Goal: Task Accomplishment & Management: Use online tool/utility

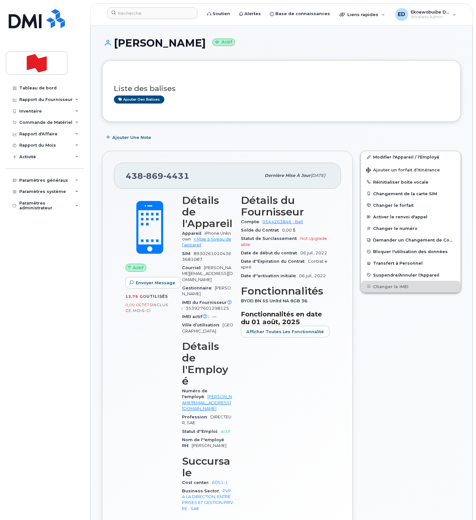
scroll to position [321, 0]
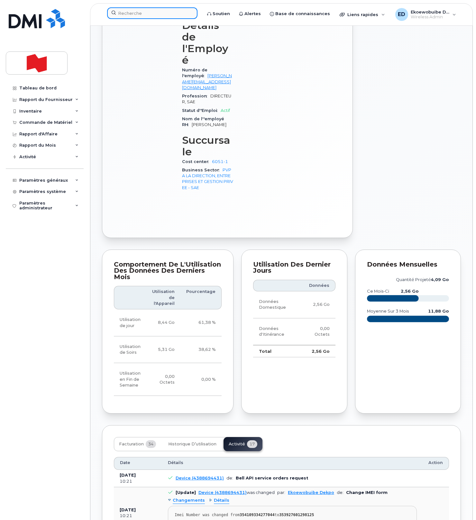
click at [129, 16] on input at bounding box center [152, 13] width 90 height 12
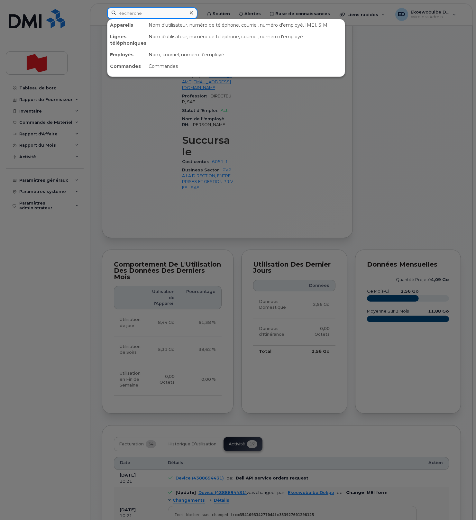
paste input "[PERSON_NAME]"
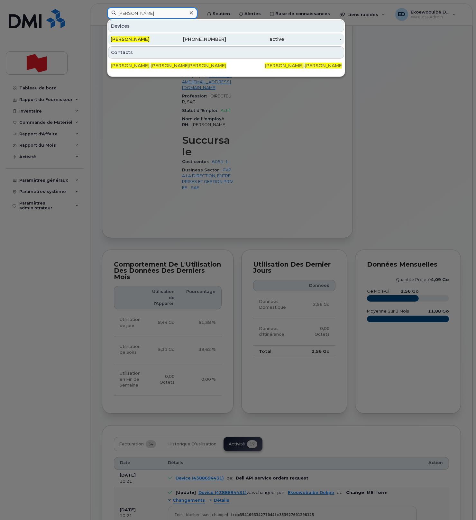
type input "[PERSON_NAME]"
click at [137, 39] on span "[PERSON_NAME]" at bounding box center [130, 39] width 39 height 6
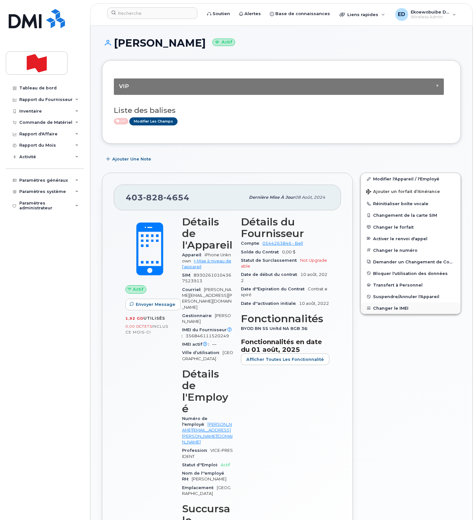
click at [390, 309] on button "Changer le IMEI" at bounding box center [411, 308] width 100 height 12
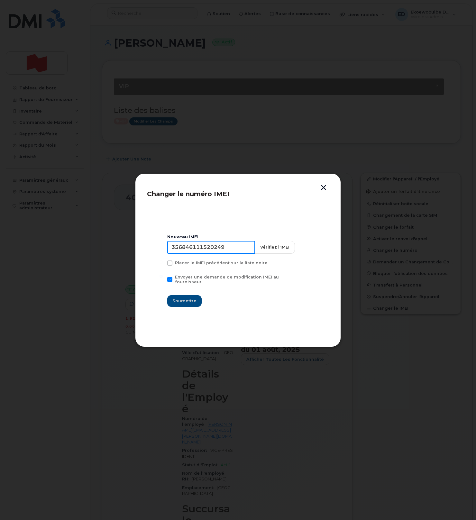
click at [192, 254] on input "356846111520249" at bounding box center [211, 247] width 88 height 13
click at [323, 188] on button "button" at bounding box center [324, 188] width 10 height 7
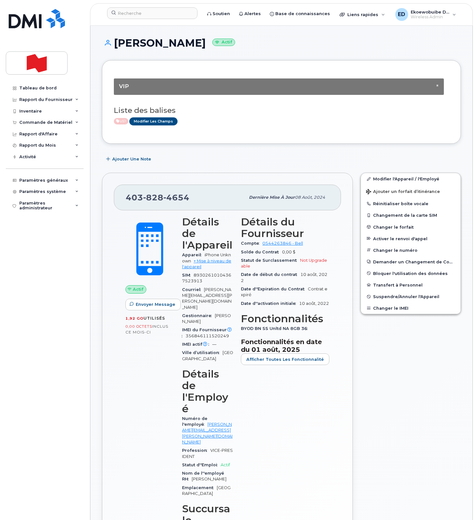
click at [327, 47] on h1 "Benjamin Gregg Actif" at bounding box center [281, 42] width 359 height 11
click at [386, 310] on button "Changer le IMEI" at bounding box center [411, 308] width 100 height 12
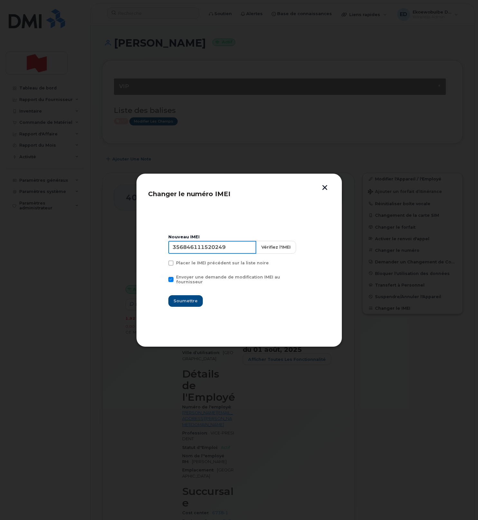
click at [207, 248] on input "356846111520249" at bounding box center [212, 247] width 88 height 13
click at [324, 187] on button "button" at bounding box center [325, 188] width 10 height 7
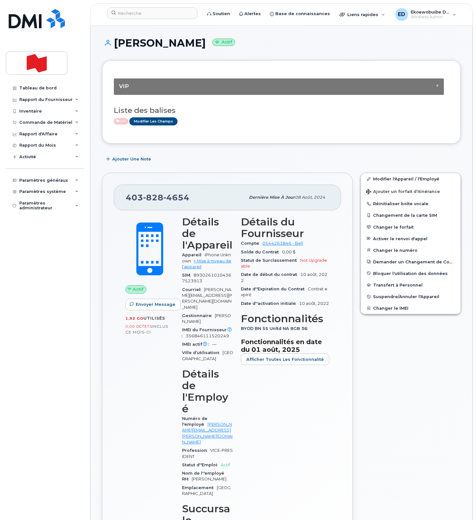
scroll to position [6, 0]
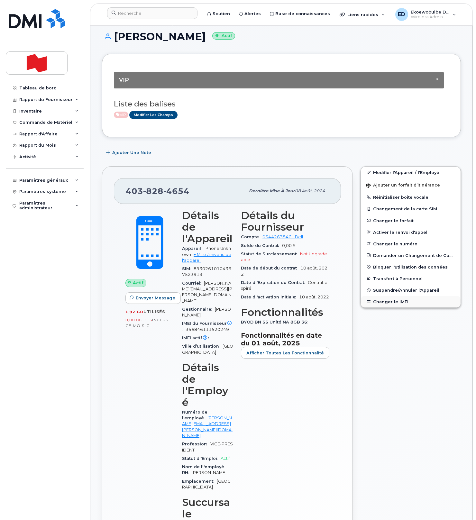
click at [388, 302] on button "Changer le IMEI" at bounding box center [411, 302] width 100 height 12
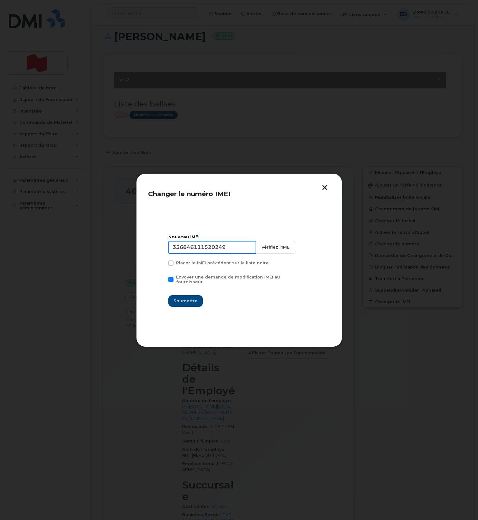
click at [216, 253] on input "356846111520249" at bounding box center [212, 247] width 88 height 13
type input "350515300935627"
click at [190, 298] on span "Soumettre" at bounding box center [185, 301] width 24 height 6
click at [194, 253] on input "350515300935627" at bounding box center [212, 247] width 88 height 13
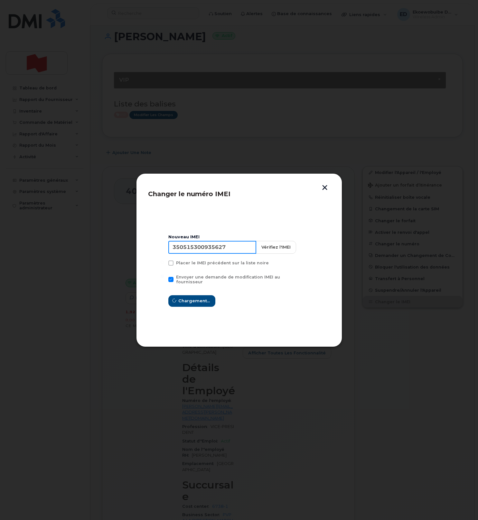
click at [194, 253] on input "350515300935627" at bounding box center [212, 247] width 88 height 13
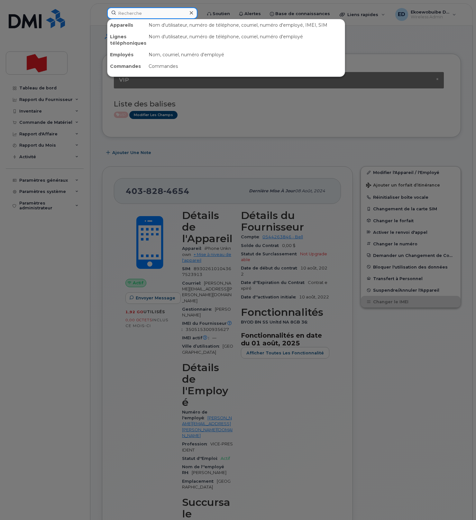
click at [162, 15] on input at bounding box center [152, 13] width 90 height 12
paste input "350515300935627"
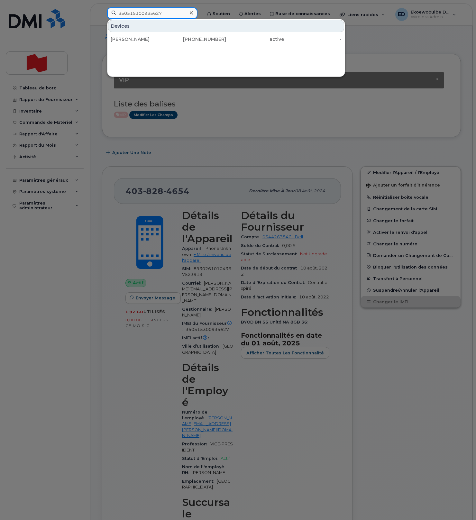
type input "350515300935627"
drag, startPoint x: 368, startPoint y: 47, endPoint x: 370, endPoint y: 59, distance: 11.5
click at [369, 47] on div at bounding box center [238, 260] width 476 height 520
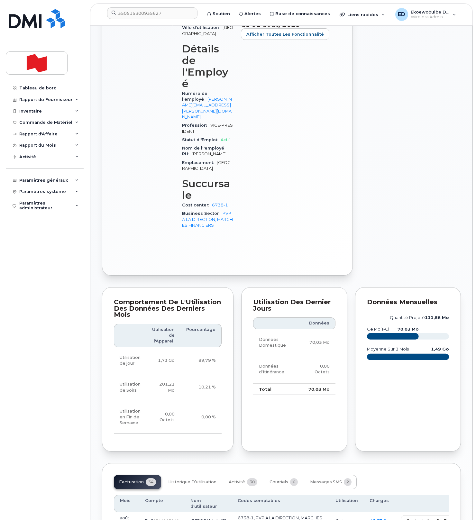
scroll to position [327, 0]
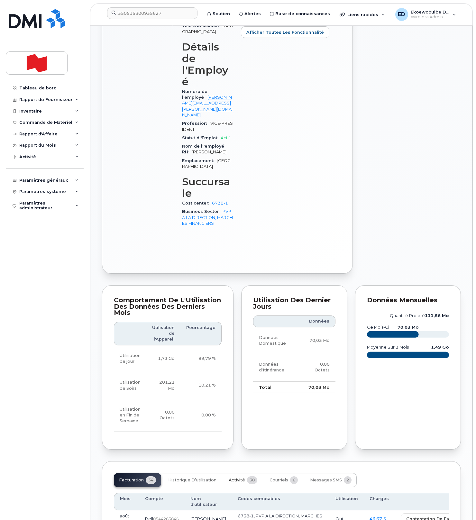
click at [233, 478] on span "Activité" at bounding box center [237, 480] width 16 height 5
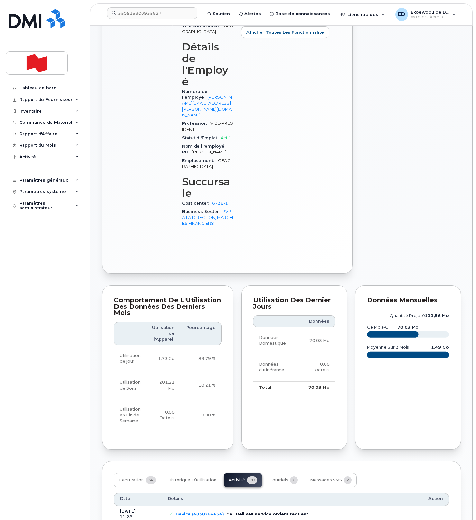
drag, startPoint x: 296, startPoint y: 484, endPoint x: 174, endPoint y: 477, distance: 122.4
copy pre "Imei Number was changed from 356846111520249 to 350515300935627 Imei Change Ext…"
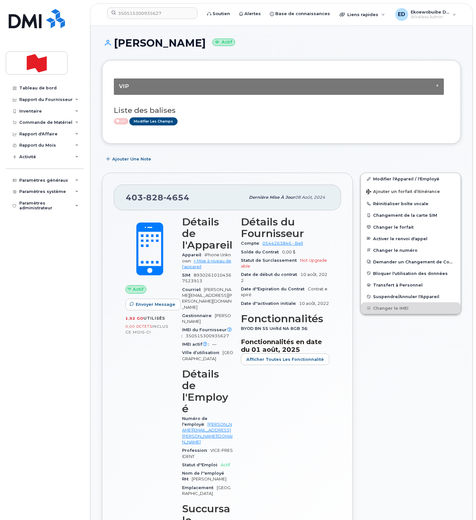
click at [192, 198] on div "403 828 4654" at bounding box center [185, 198] width 119 height 14
drag, startPoint x: 189, startPoint y: 202, endPoint x: 126, endPoint y: 200, distance: 62.8
click at [126, 200] on div "403 828 4654" at bounding box center [185, 198] width 119 height 14
copy span "403 828 4654"
click at [175, 14] on input "350515300935627" at bounding box center [152, 13] width 90 height 12
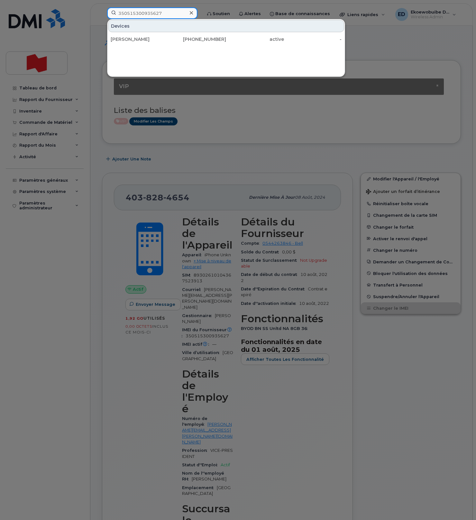
drag, startPoint x: 181, startPoint y: 13, endPoint x: 105, endPoint y: 10, distance: 76.6
click at [106, 10] on div "350515300935627 Devices Benjamin Gregg 403-828-4654 active -" at bounding box center [152, 14] width 101 height 14
paste input "Carine Lemière"
type input "Carine Lemière"
click at [147, 40] on div "carine.lemiere@bnc.ca" at bounding box center [149, 39] width 77 height 6
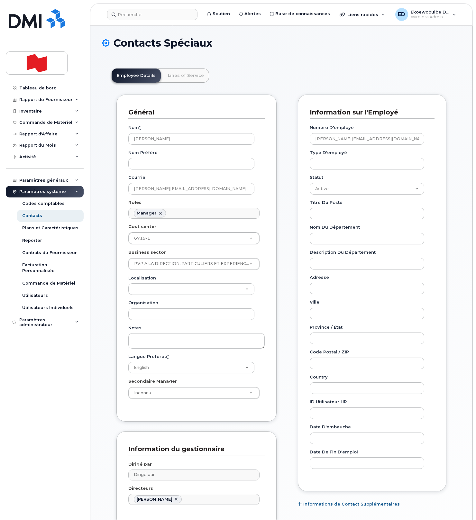
scroll to position [53, 0]
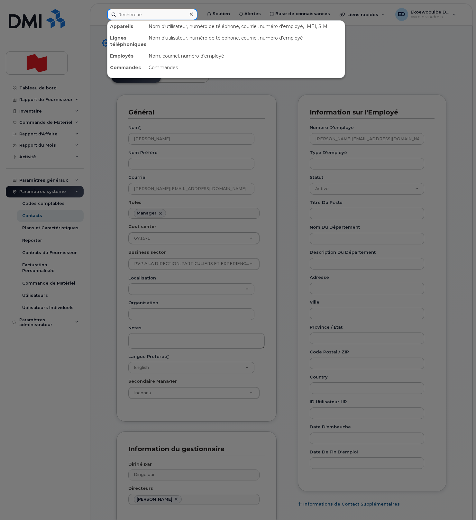
click at [137, 11] on input at bounding box center [152, 15] width 90 height 12
paste input "Vishal Kapoor"
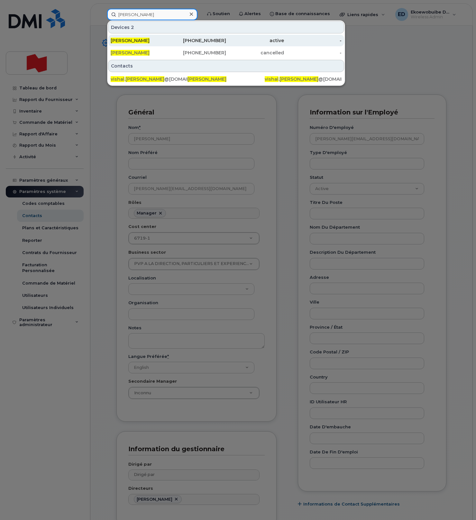
type input "Vishal Kapoor"
drag, startPoint x: 136, startPoint y: 40, endPoint x: 150, endPoint y: 40, distance: 13.5
click at [136, 40] on span "Vishal Kapoor" at bounding box center [130, 41] width 39 height 6
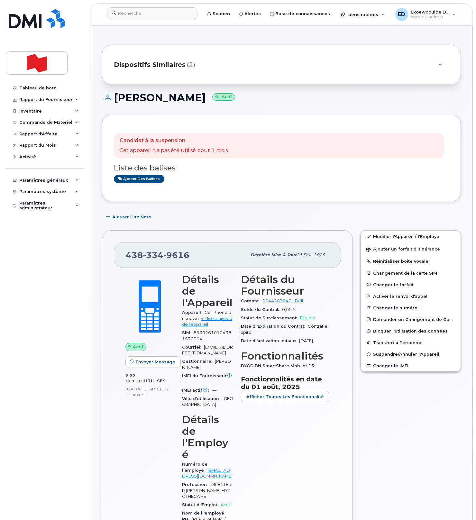
drag, startPoint x: 203, startPoint y: 263, endPoint x: 199, endPoint y: 264, distance: 3.2
click at [203, 263] on div "438 334 9616 Dernière mise à jour 21 fév., 2025" at bounding box center [227, 255] width 227 height 26
drag, startPoint x: 189, startPoint y: 257, endPoint x: 127, endPoint y: 257, distance: 62.7
click at [127, 257] on div "438 334 9616" at bounding box center [186, 255] width 121 height 14
copy span "438 334 9616"
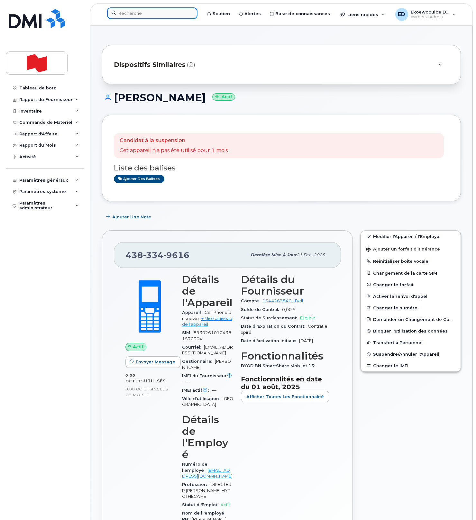
click at [148, 16] on input at bounding box center [152, 13] width 90 height 12
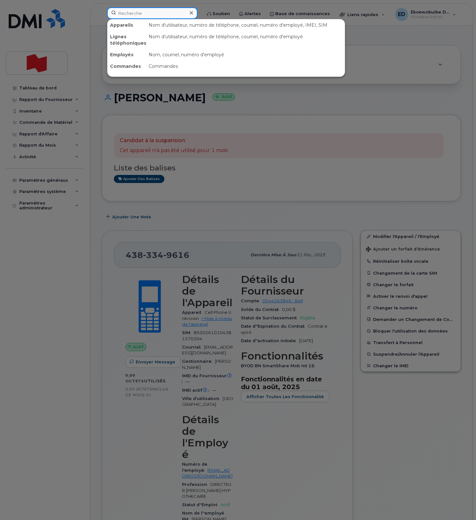
paste input "438-449-3112"
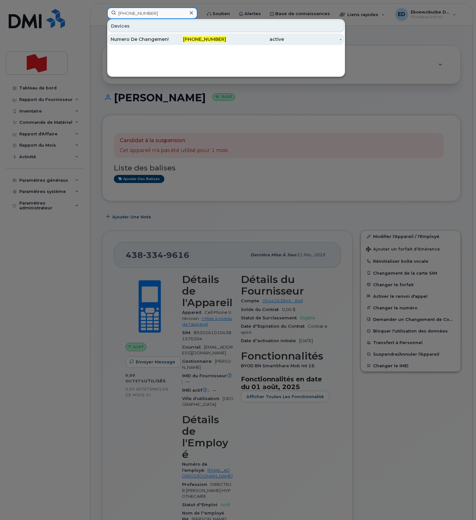
type input "438-449-3112"
click at [146, 37] on div "Numero De Changement" at bounding box center [140, 39] width 58 height 6
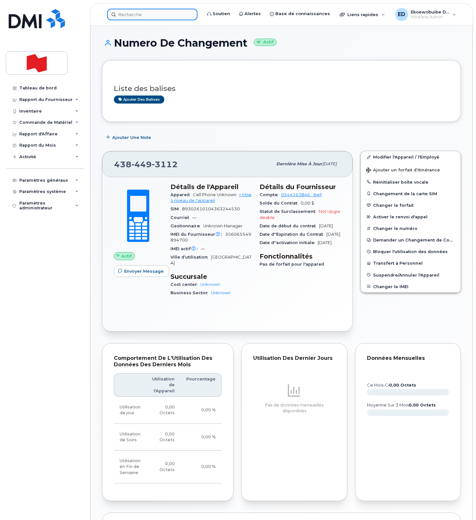
click at [130, 16] on input at bounding box center [152, 15] width 90 height 12
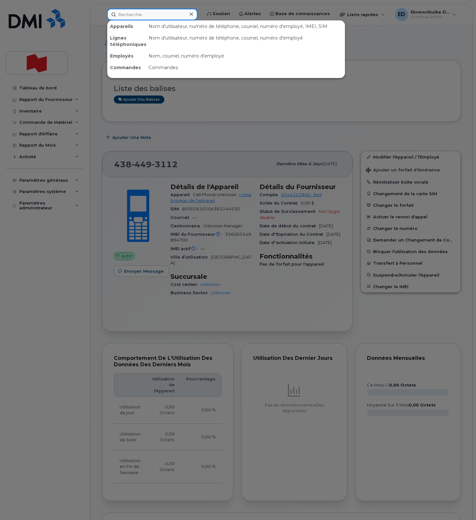
paste input "514-772-5406"
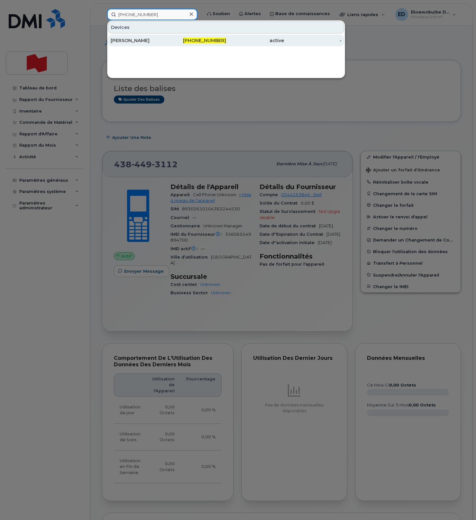
type input "514-772-5406"
click at [133, 39] on div "Antoine Fourgeaud" at bounding box center [140, 40] width 58 height 6
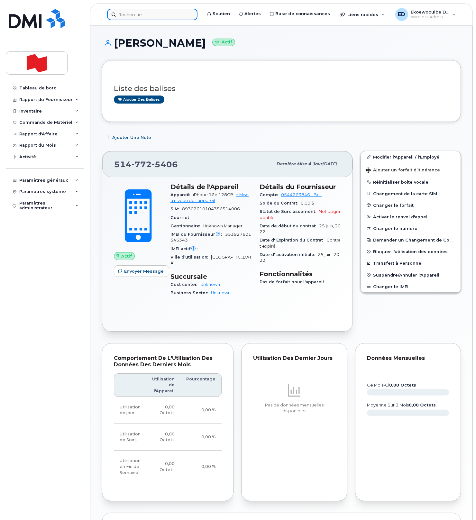
click at [136, 15] on input at bounding box center [152, 15] width 90 height 12
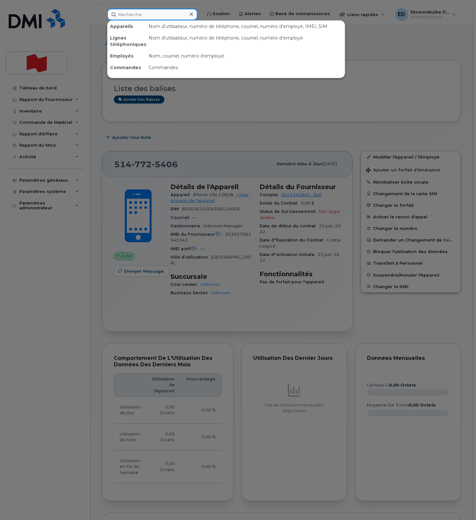
paste input "352764820696420"
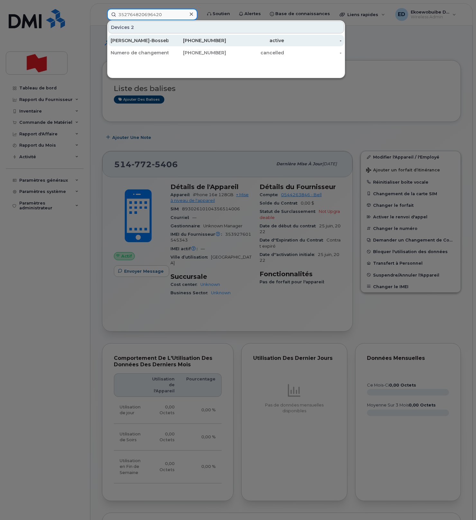
type input "352764820696420"
click at [148, 41] on div "Valentino Magniette-Bosseboeuf" at bounding box center [140, 40] width 58 height 6
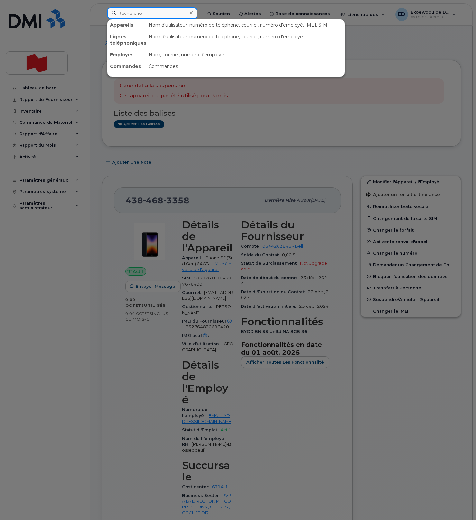
click at [140, 14] on input at bounding box center [152, 13] width 90 height 12
paste input "350472507099544"
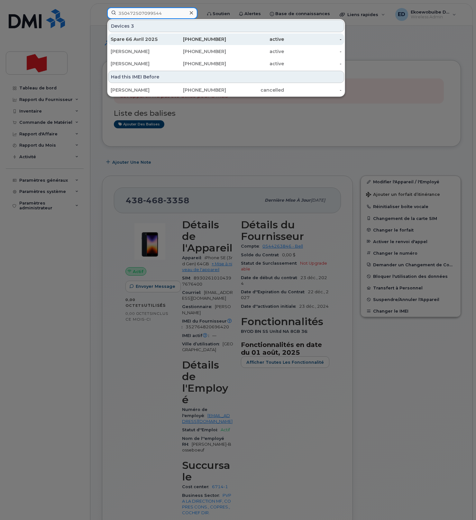
type input "350472507099544"
click at [140, 38] on div "Spare 66 Avril 2025" at bounding box center [140, 39] width 58 height 6
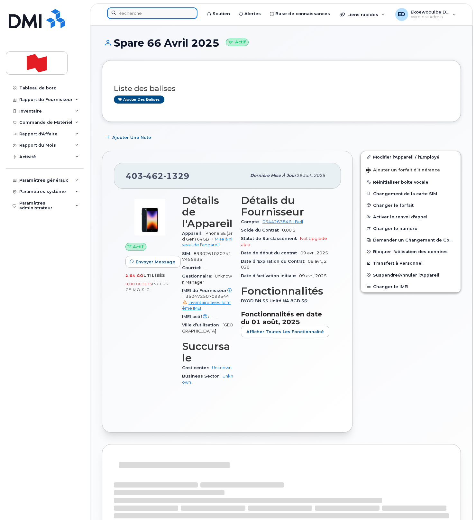
click at [142, 17] on input at bounding box center [152, 13] width 90 height 12
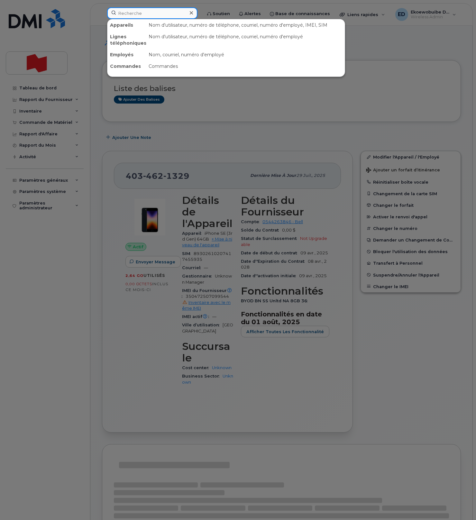
paste input "350472507099544"
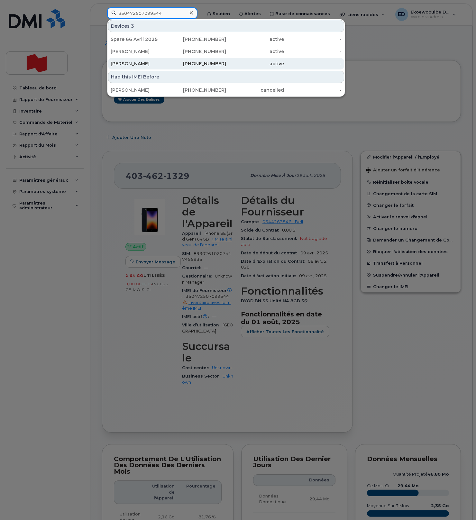
type input "350472507099544"
click at [140, 62] on div "[PERSON_NAME]" at bounding box center [140, 63] width 58 height 6
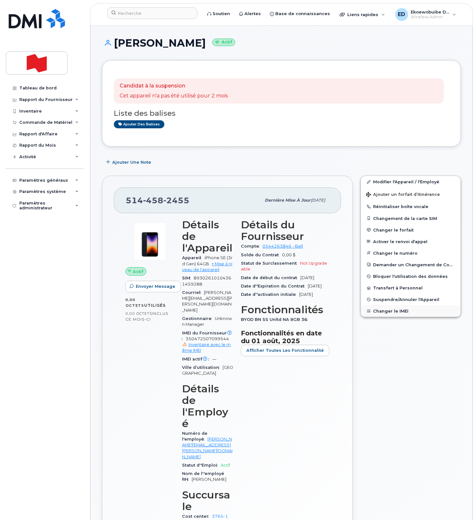
click at [384, 312] on button "Changer le IMEI" at bounding box center [411, 311] width 100 height 12
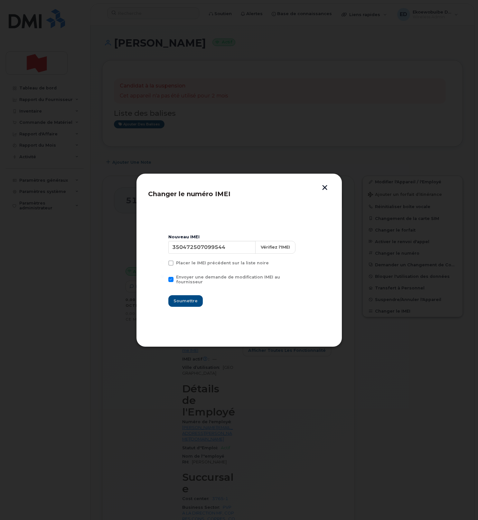
click at [324, 188] on button "button" at bounding box center [325, 188] width 10 height 7
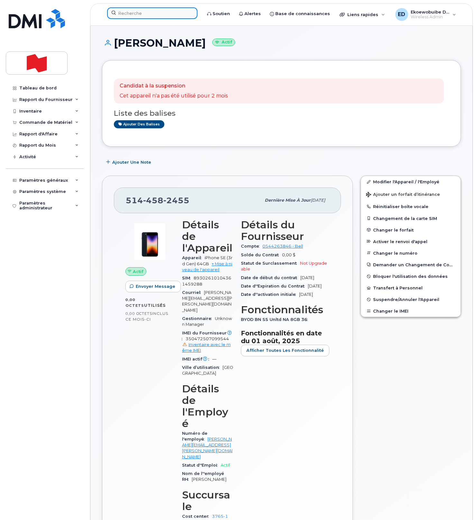
click at [142, 16] on input at bounding box center [152, 13] width 90 height 12
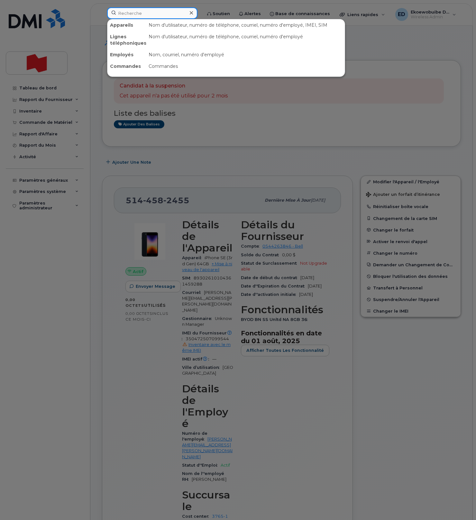
paste input "352764820113350"
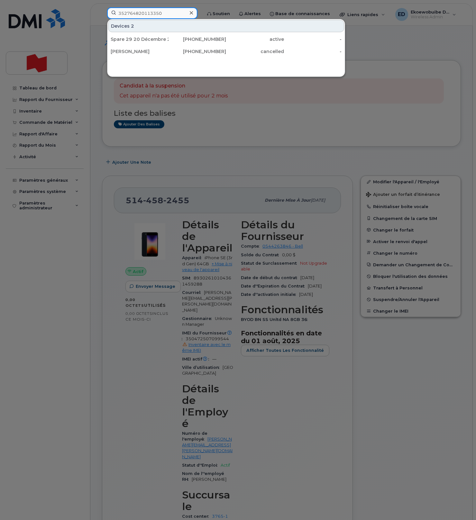
click at [152, 12] on input "352764820113350" at bounding box center [152, 13] width 90 height 12
click at [151, 12] on input "352764820113350" at bounding box center [152, 13] width 90 height 12
type input "¢"
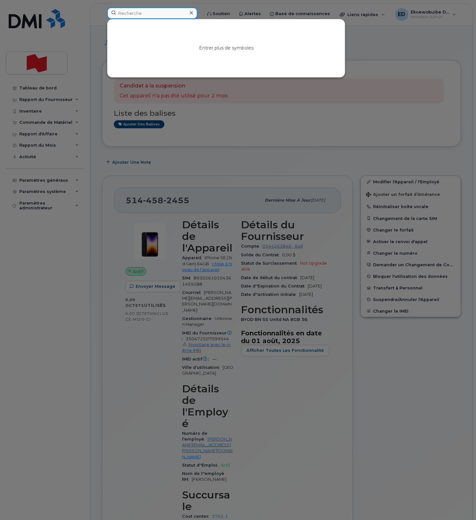
type input "√"
paste input "352764820113350"
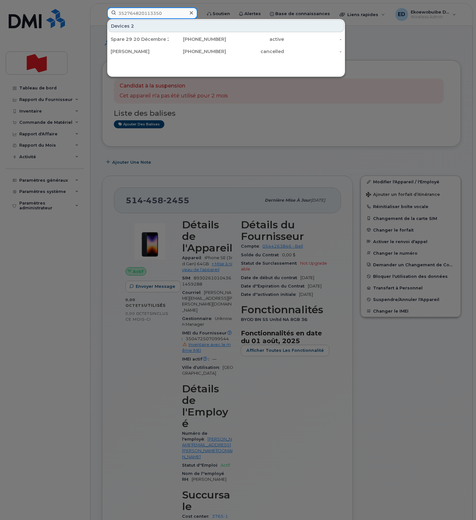
click at [143, 13] on input "352764820113350" at bounding box center [152, 13] width 90 height 12
paste input "0472507099544"
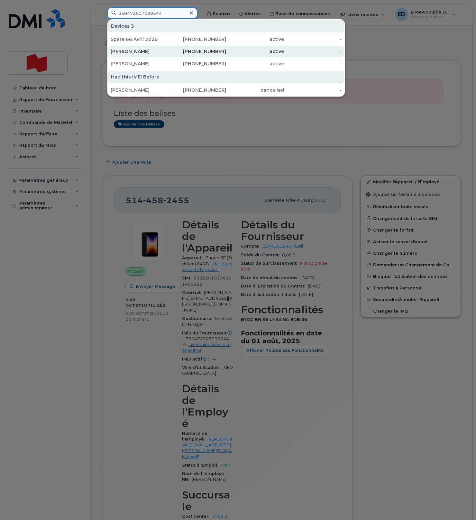
type input "350472507099544"
click at [136, 54] on div "[PERSON_NAME]" at bounding box center [140, 51] width 58 height 6
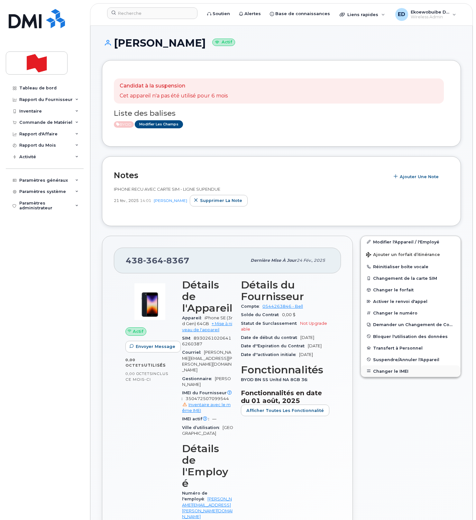
click at [389, 370] on button "Changer le IMEI" at bounding box center [411, 371] width 100 height 12
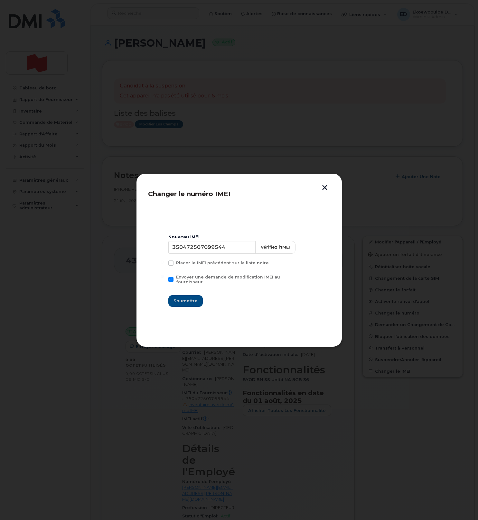
click at [327, 188] on button "button" at bounding box center [325, 188] width 10 height 7
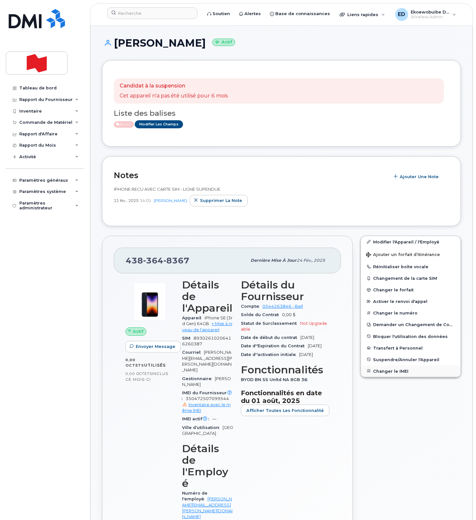
click at [383, 371] on button "Changer le IMEI" at bounding box center [411, 371] width 100 height 12
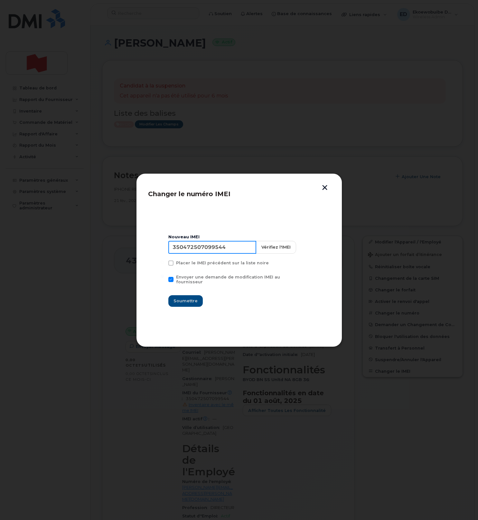
click at [214, 250] on input "350472507099544" at bounding box center [212, 247] width 88 height 13
click at [213, 250] on input "350472507099544" at bounding box center [212, 247] width 88 height 13
type input "0000000000000"
drag, startPoint x: 186, startPoint y: 297, endPoint x: 214, endPoint y: 310, distance: 30.6
click at [186, 298] on span "Soumettre" at bounding box center [185, 301] width 24 height 6
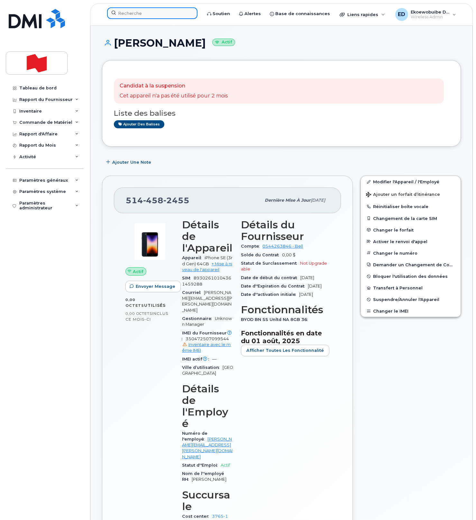
click at [175, 15] on input at bounding box center [152, 13] width 90 height 12
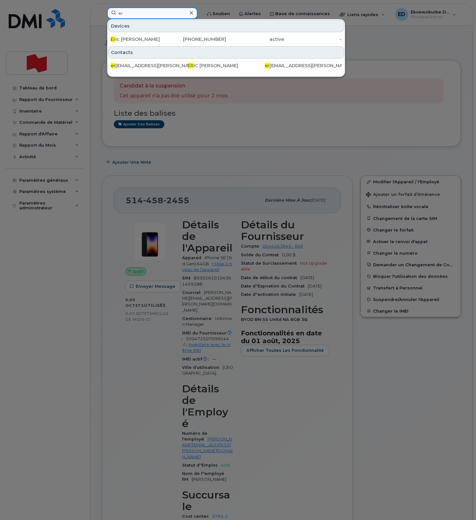
type input "e"
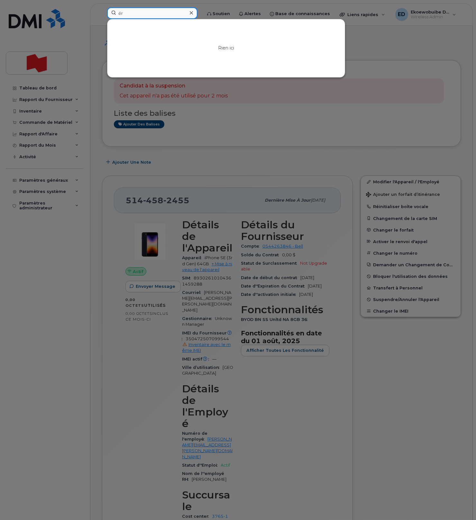
type input "é"
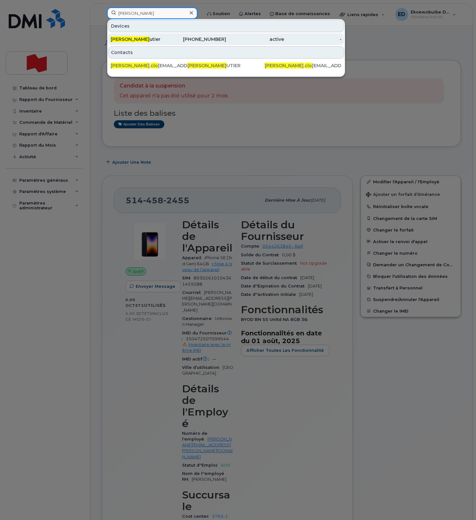
type input "erick clo"
click at [131, 41] on div "Erick Clo utier" at bounding box center [140, 39] width 58 height 6
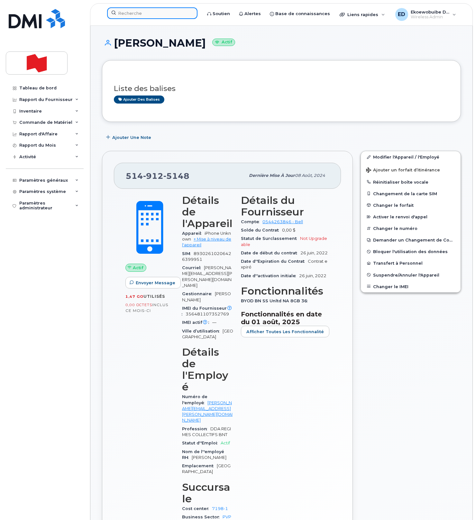
click at [138, 12] on input at bounding box center [152, 13] width 90 height 12
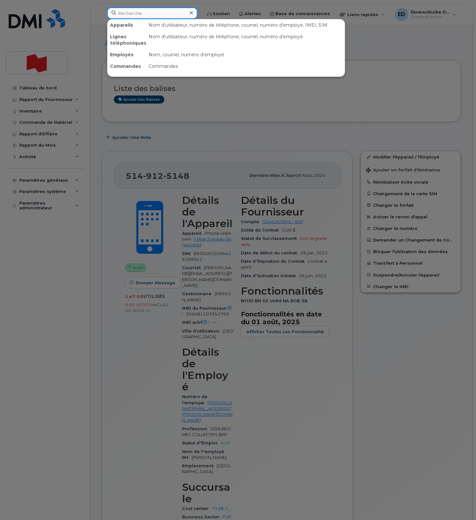
paste input "8193479357"
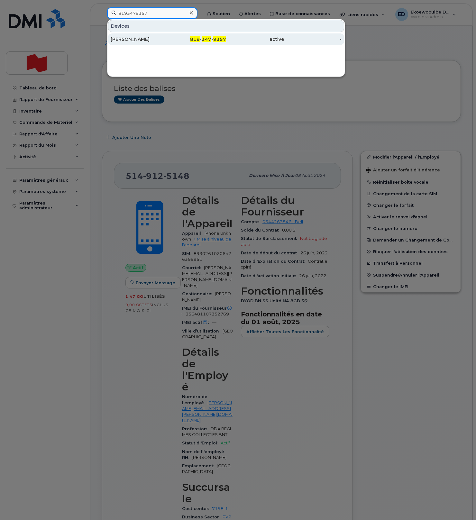
type input "8193479357"
click at [141, 38] on div "[PERSON_NAME]" at bounding box center [140, 39] width 58 height 6
